Goal: Transaction & Acquisition: Download file/media

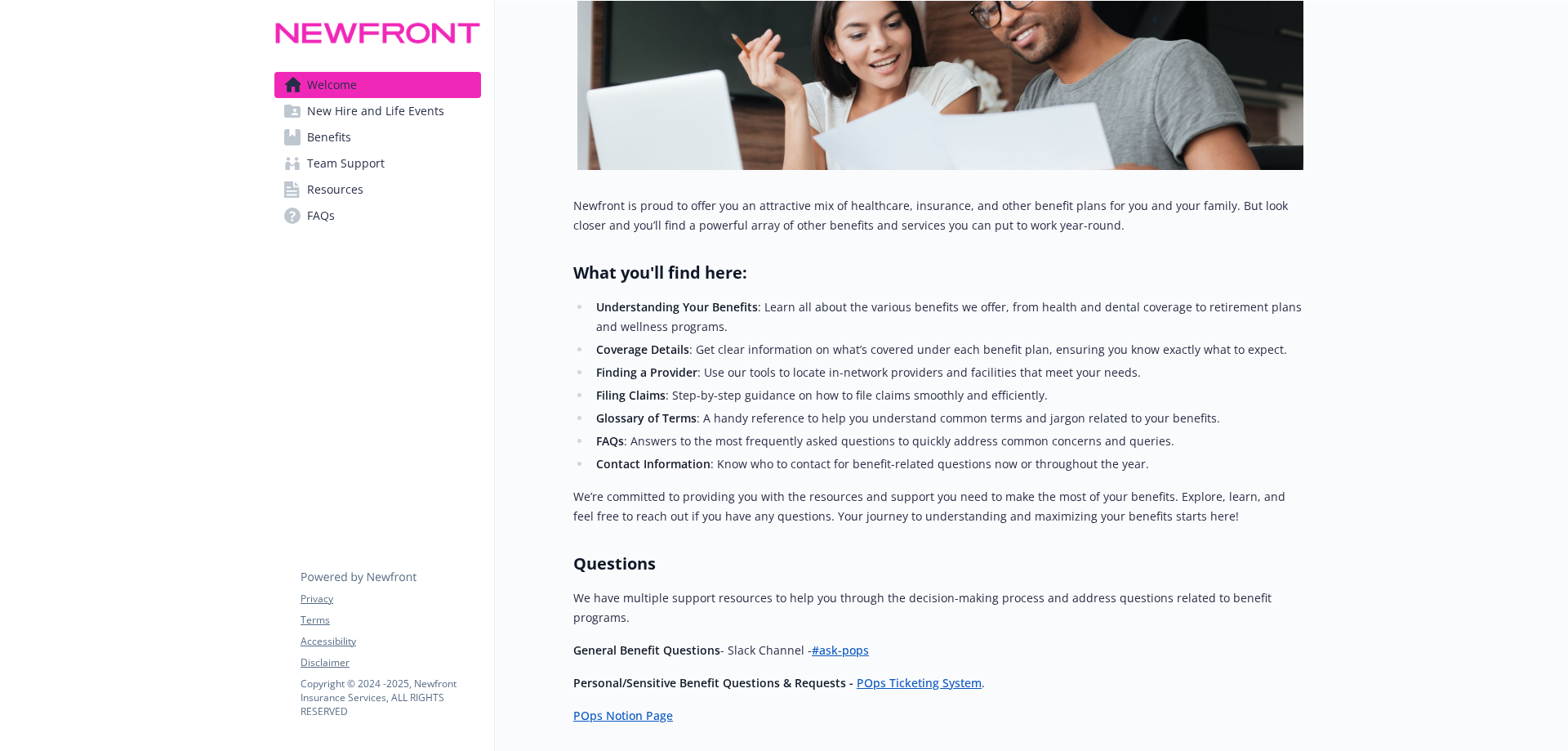
scroll to position [446, 0]
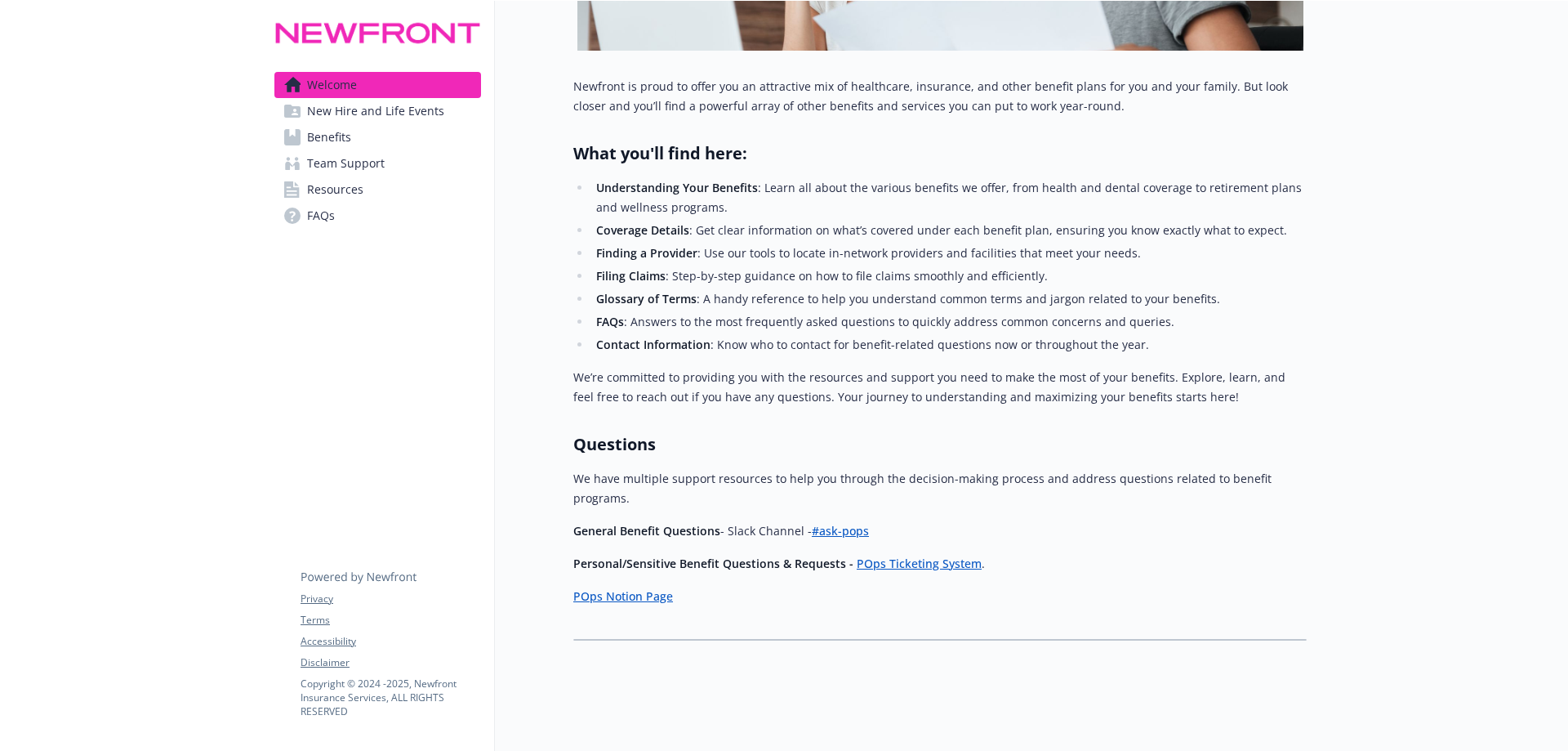
click at [402, 146] on link "Benefits" at bounding box center [377, 136] width 206 height 26
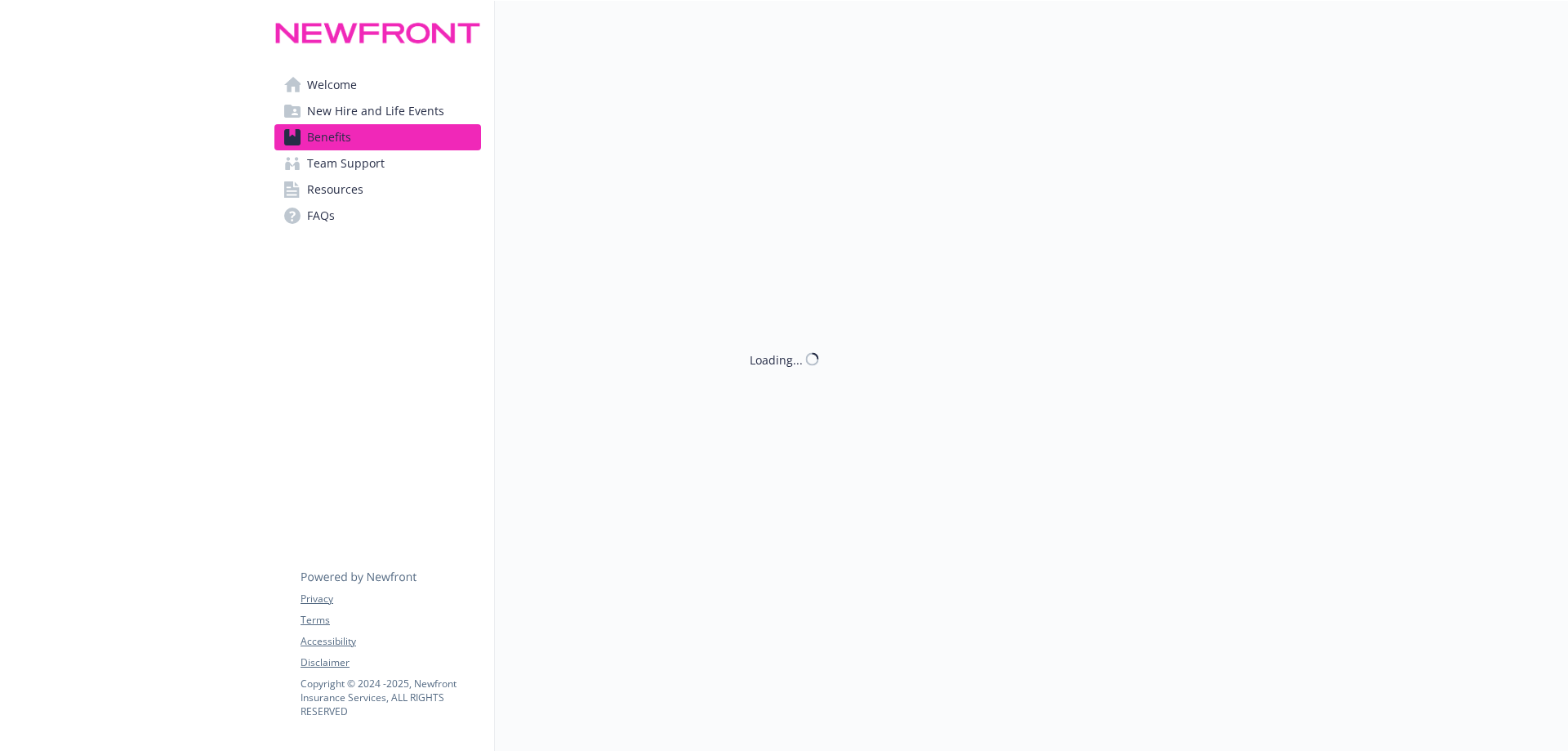
scroll to position [446, 0]
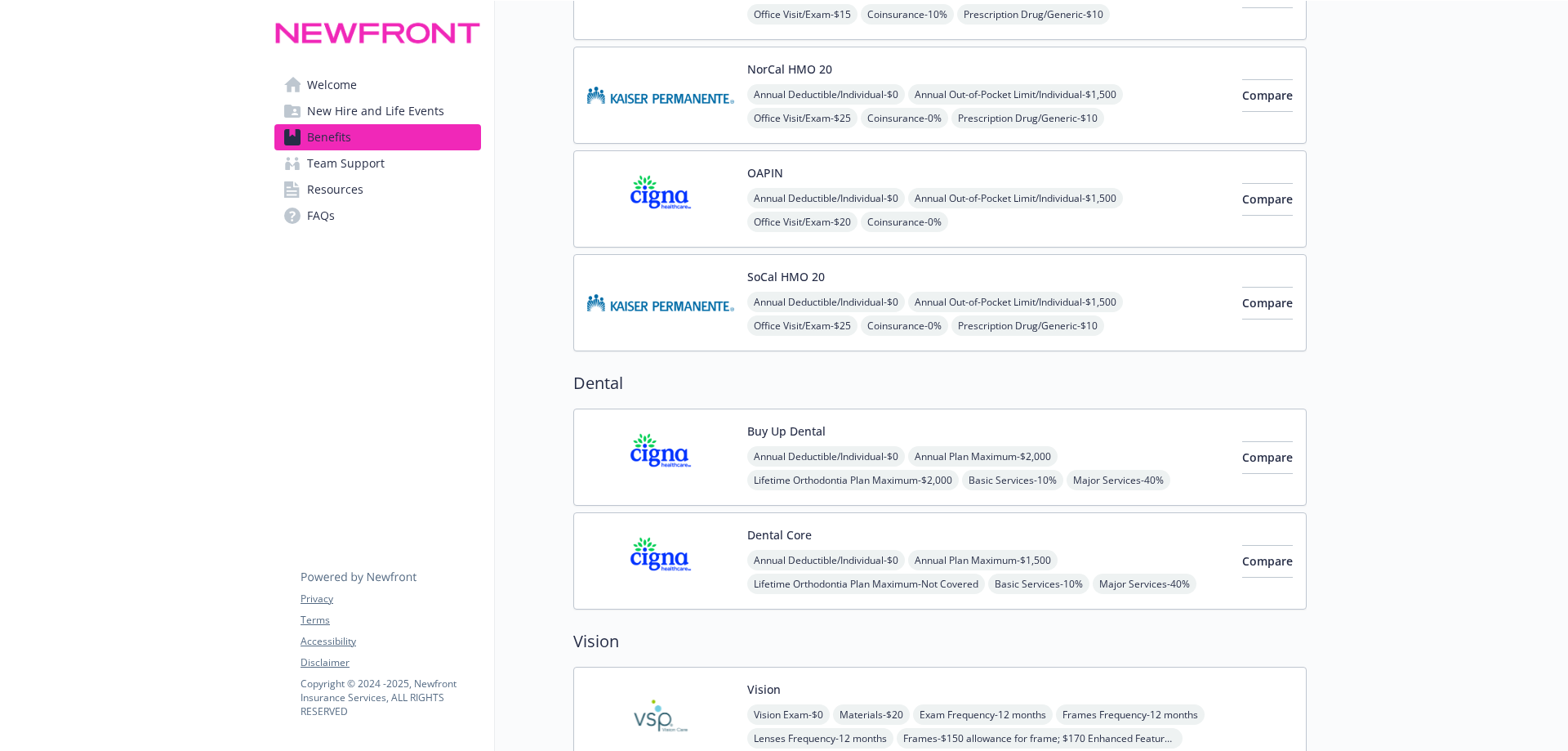
click at [686, 428] on img at bounding box center [660, 457] width 147 height 69
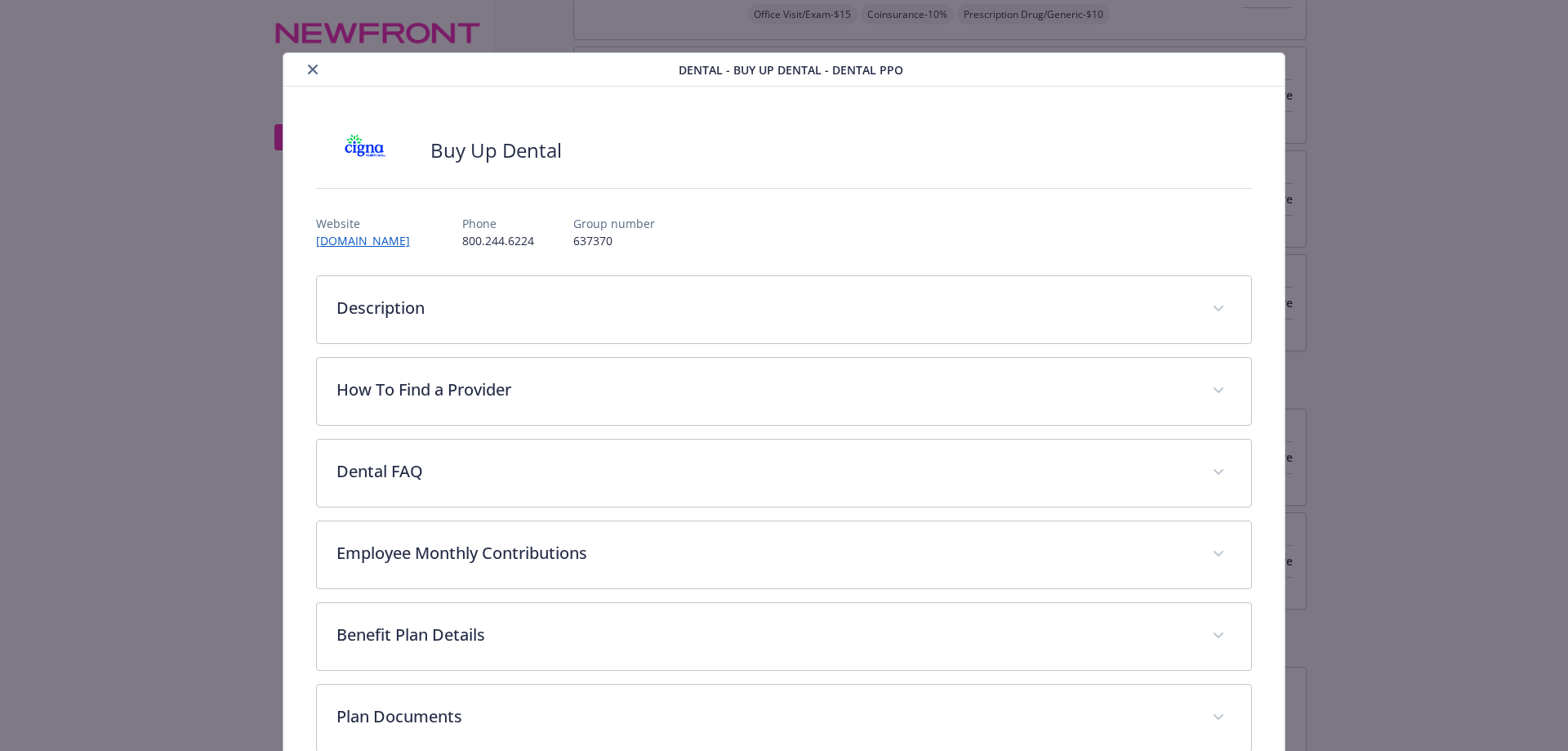
scroll to position [49, 0]
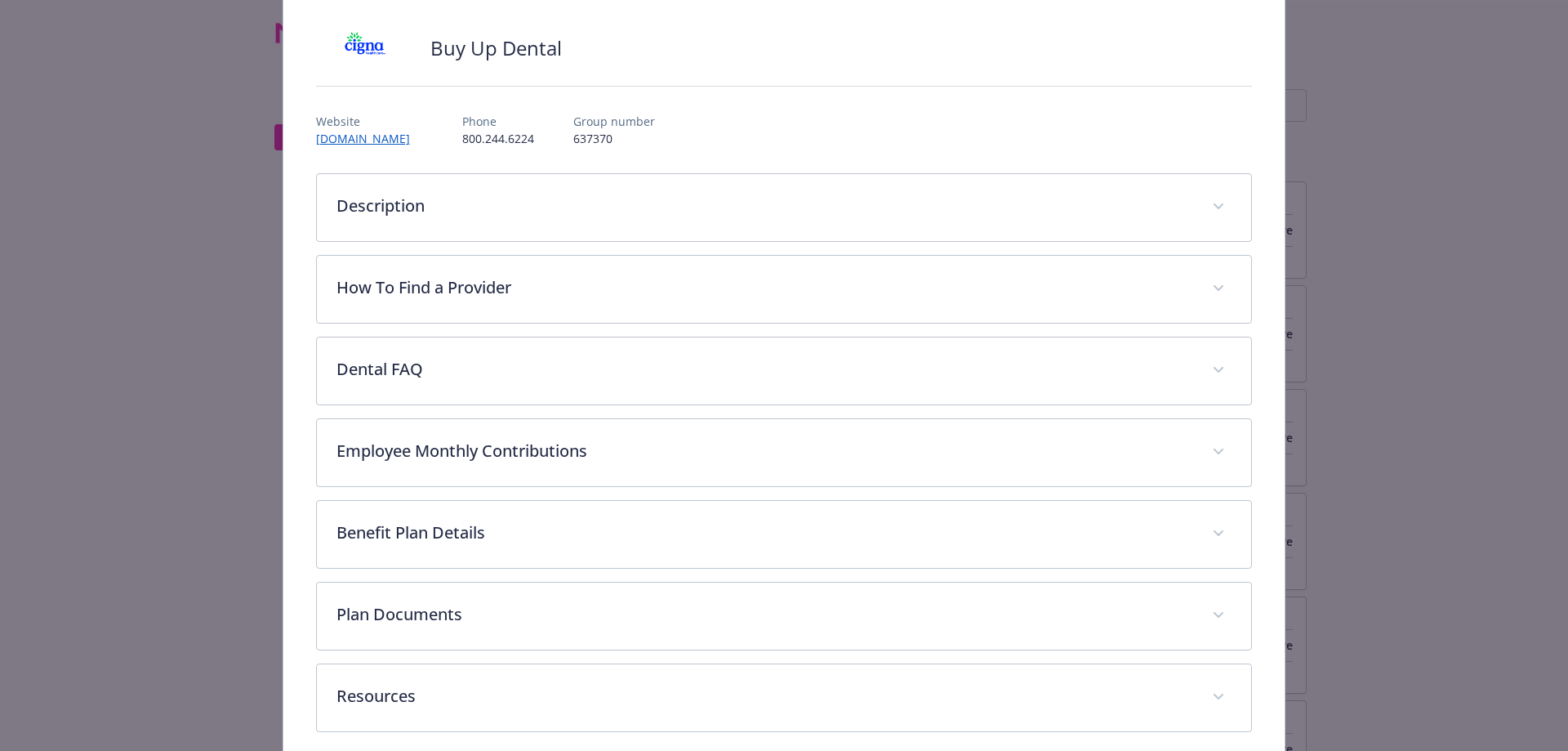
scroll to position [176, 0]
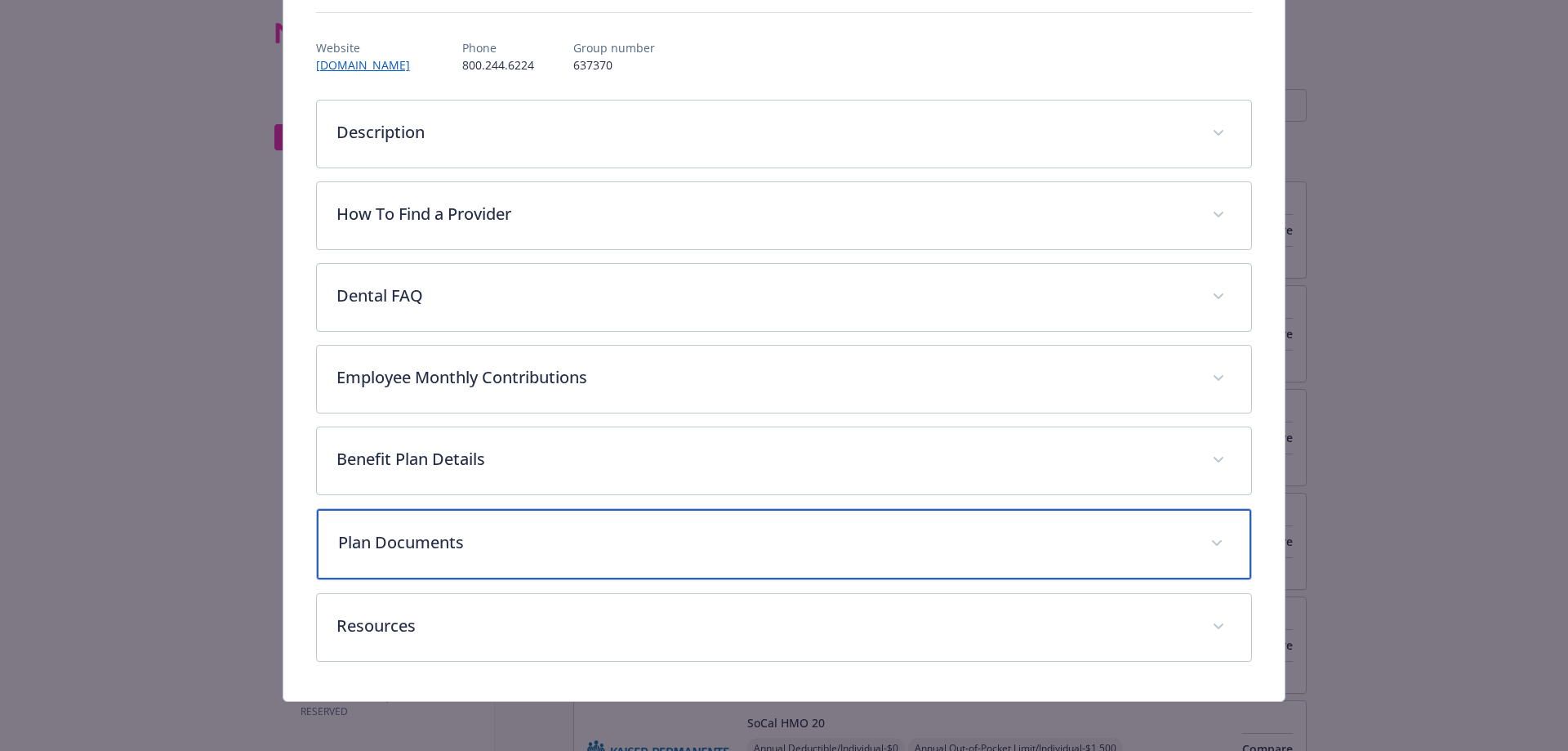
click at [539, 544] on p "Plan Documents" at bounding box center [764, 543] width 853 height 25
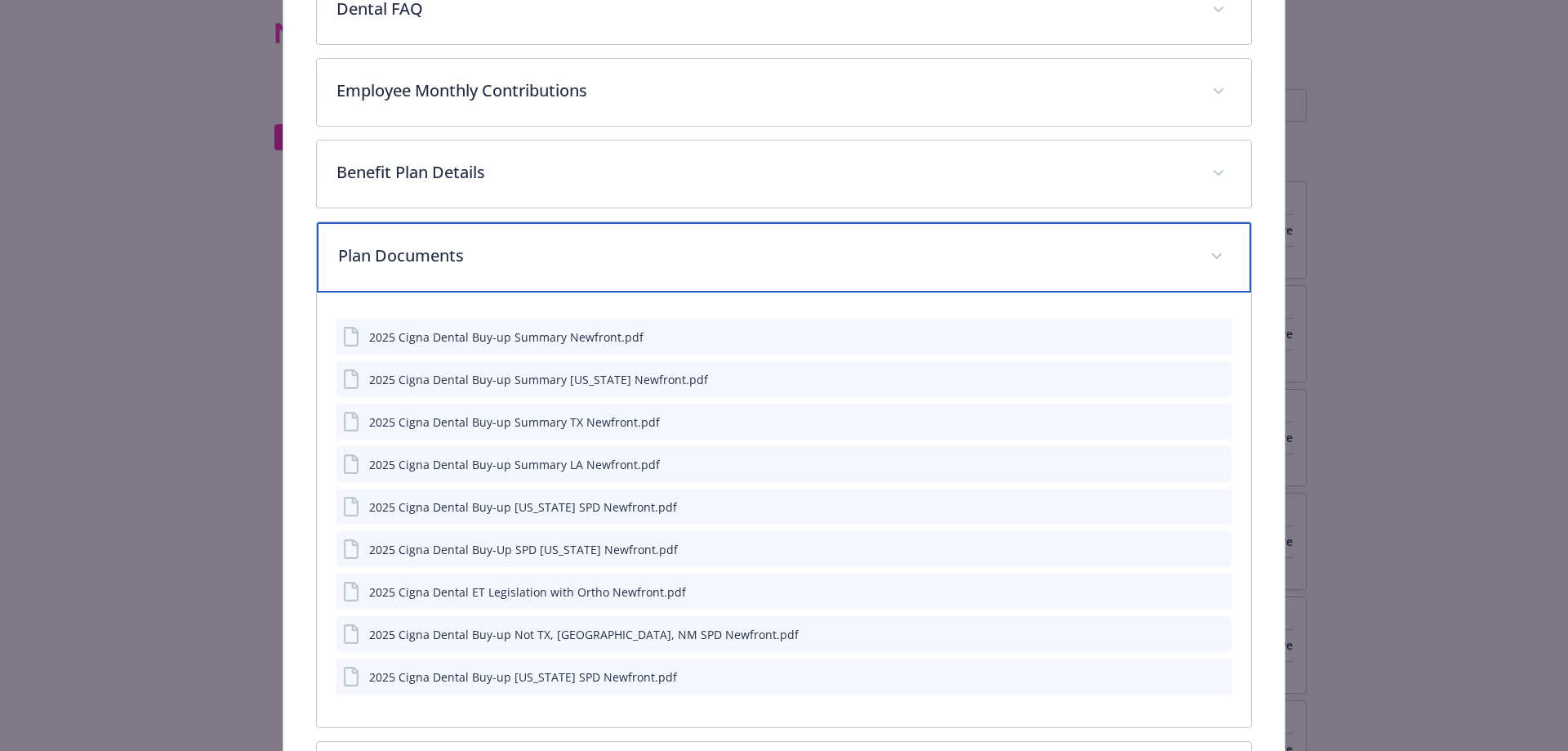
scroll to position [503, 0]
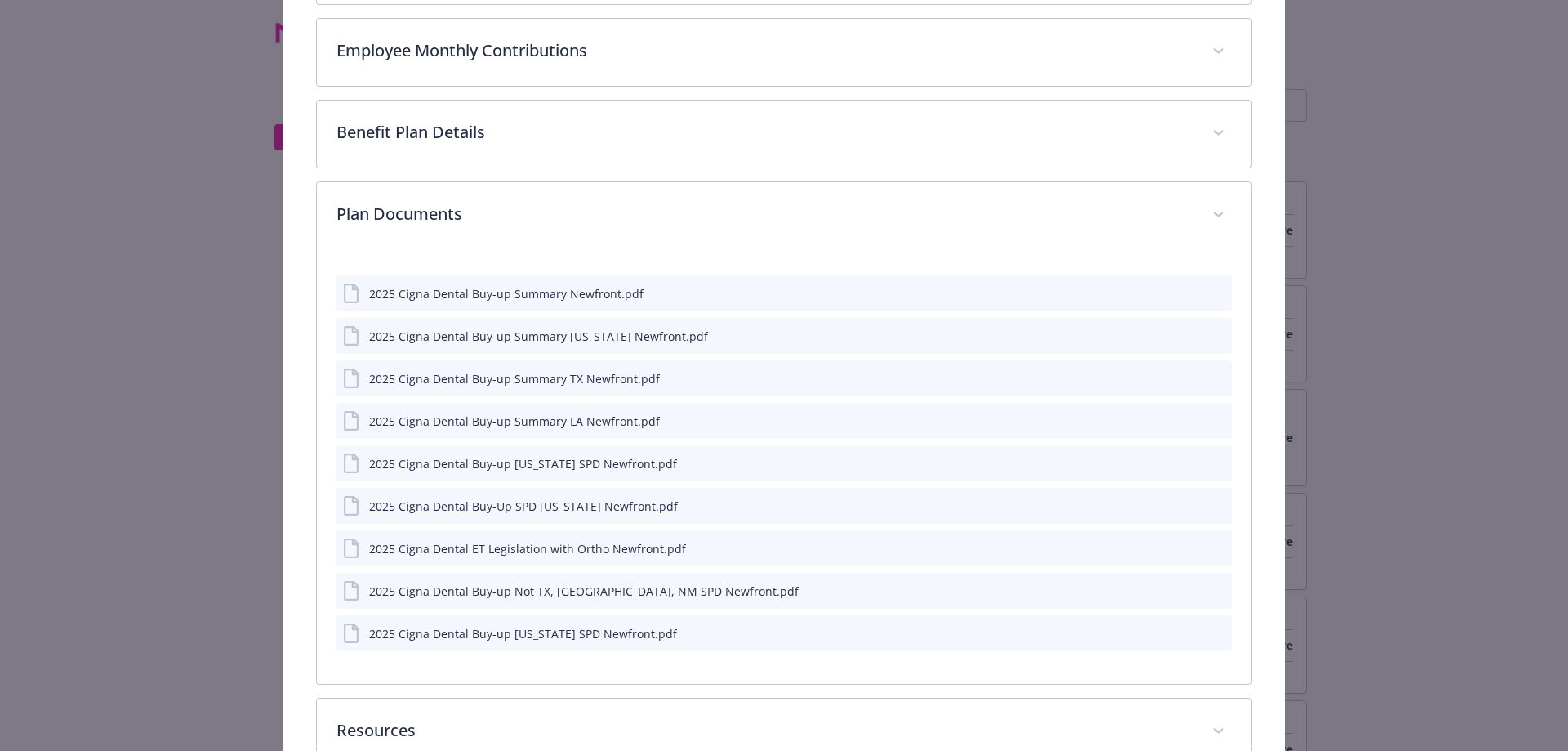
click at [1187, 291] on button "download file" at bounding box center [1188, 292] width 16 height 16
